Goal: Task Accomplishment & Management: Manage account settings

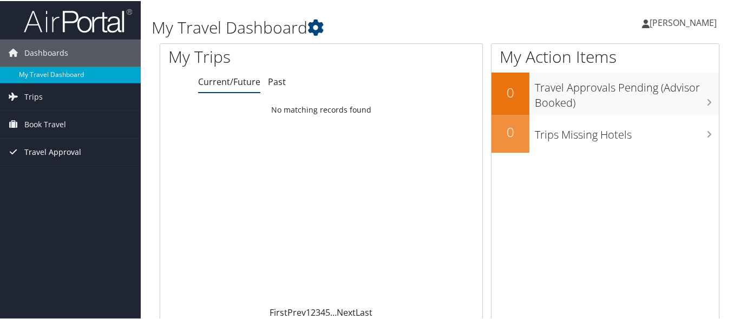
click at [58, 147] on span "Travel Approval" at bounding box center [52, 150] width 57 height 27
click at [43, 125] on span "Book Travel" at bounding box center [45, 123] width 42 height 27
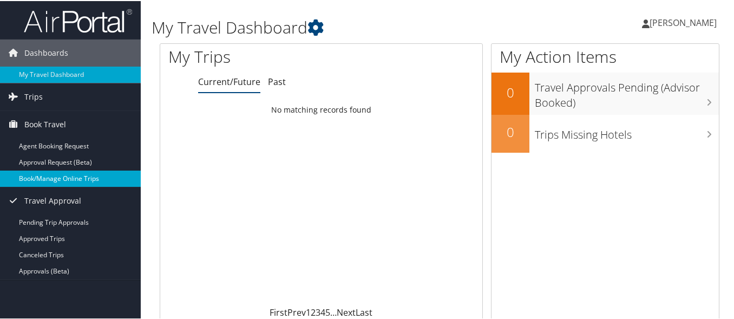
click at [56, 176] on link "Book/Manage Online Trips" at bounding box center [70, 177] width 141 height 16
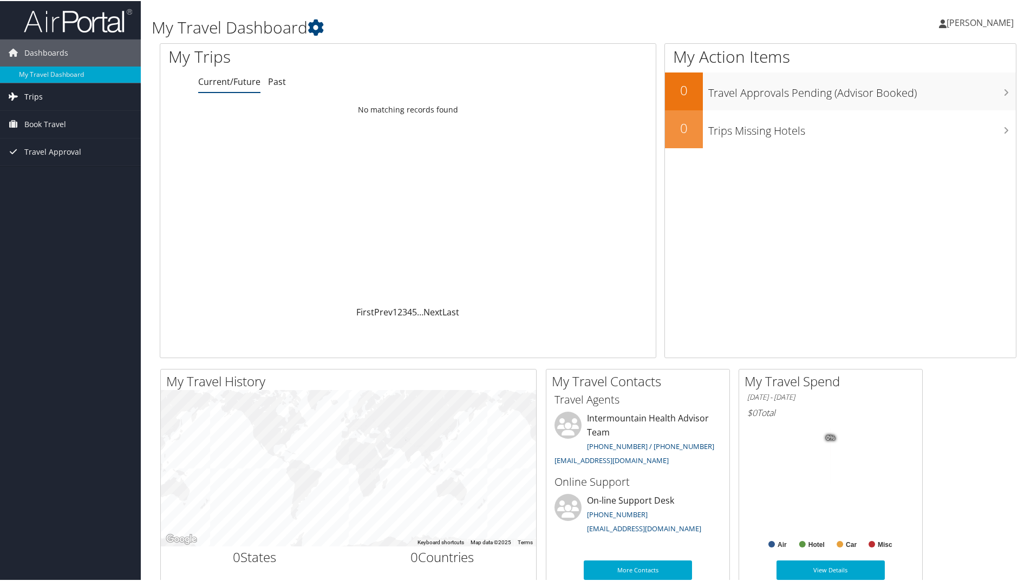
click at [29, 94] on span "Trips" at bounding box center [33, 95] width 18 height 27
click at [33, 133] on link "Past Trips" at bounding box center [70, 134] width 141 height 16
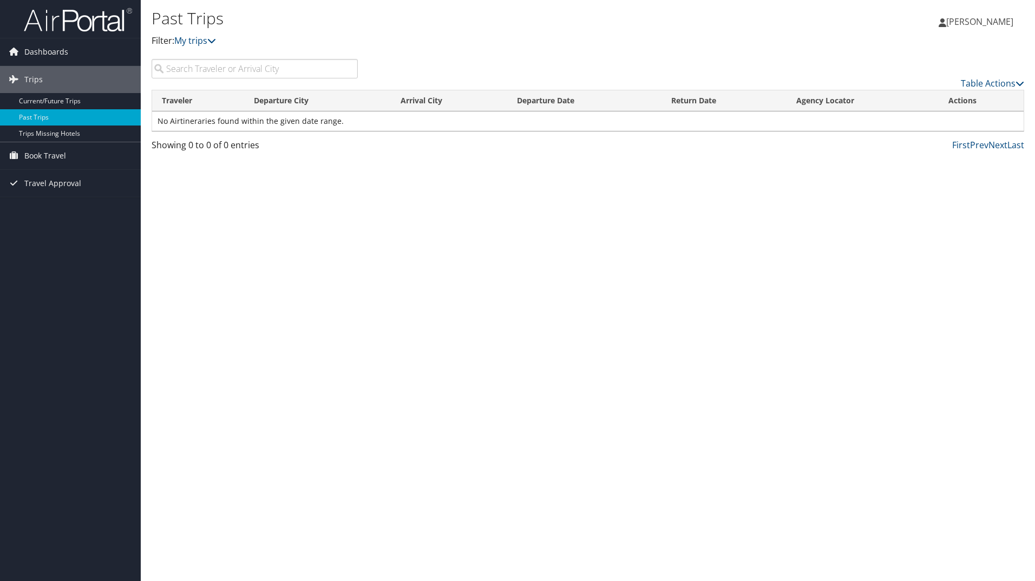
click at [955, 23] on span "[PERSON_NAME]" at bounding box center [979, 22] width 67 height 12
click at [216, 40] on icon at bounding box center [211, 40] width 9 height 9
click at [201, 44] on link "My trips" at bounding box center [195, 41] width 42 height 12
click at [44, 182] on span "Travel Approval" at bounding box center [52, 183] width 57 height 27
click at [47, 154] on span "Book Travel" at bounding box center [45, 155] width 42 height 27
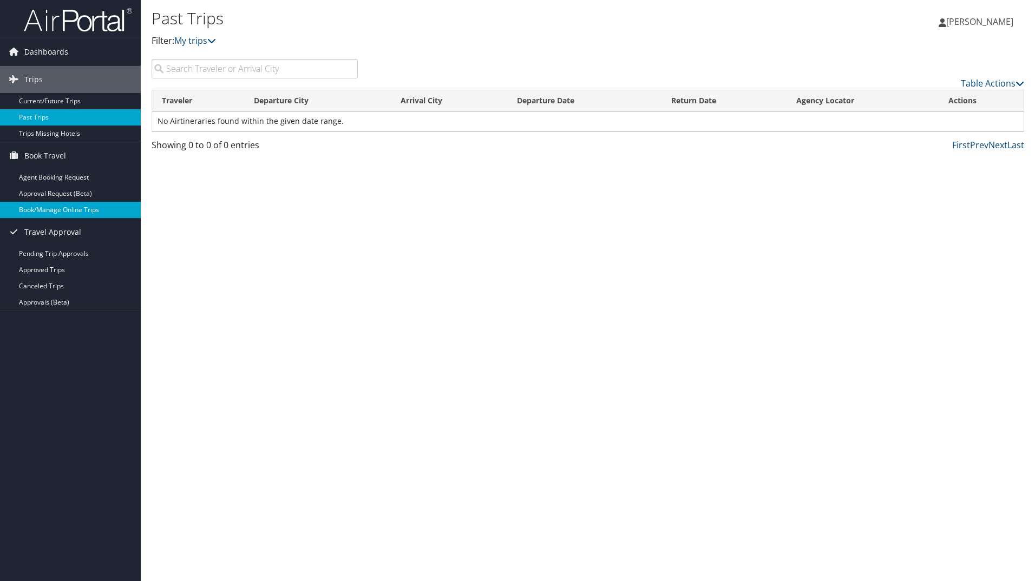
click at [50, 209] on link "Book/Manage Online Trips" at bounding box center [70, 210] width 141 height 16
